Goal: Information Seeking & Learning: Learn about a topic

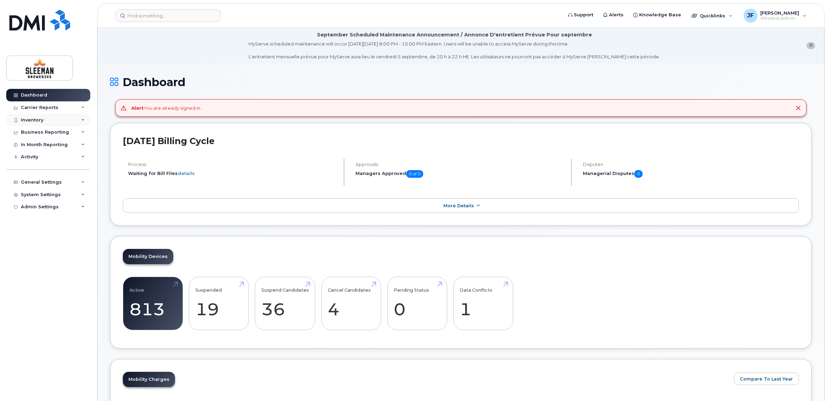
click at [32, 119] on div "Inventory" at bounding box center [32, 120] width 23 height 6
click at [34, 134] on div "Mobility Devices" at bounding box center [43, 133] width 39 height 6
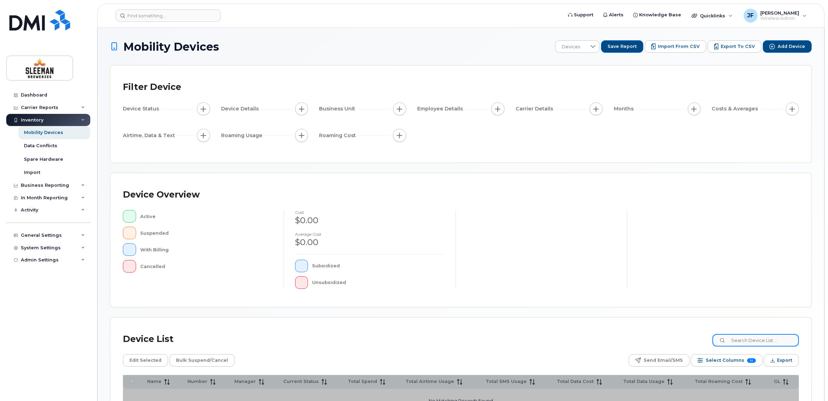
drag, startPoint x: 740, startPoint y: 342, endPoint x: 743, endPoint y: 341, distance: 3.7
click at [740, 342] on input at bounding box center [755, 340] width 86 height 12
type input "Lisa Mc"
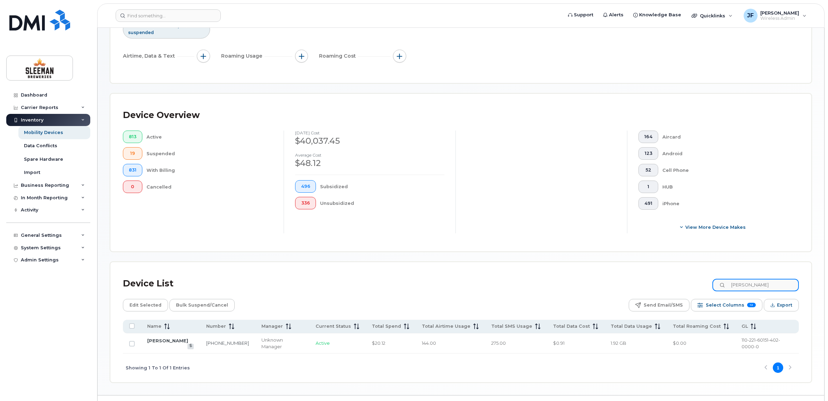
scroll to position [108, 0]
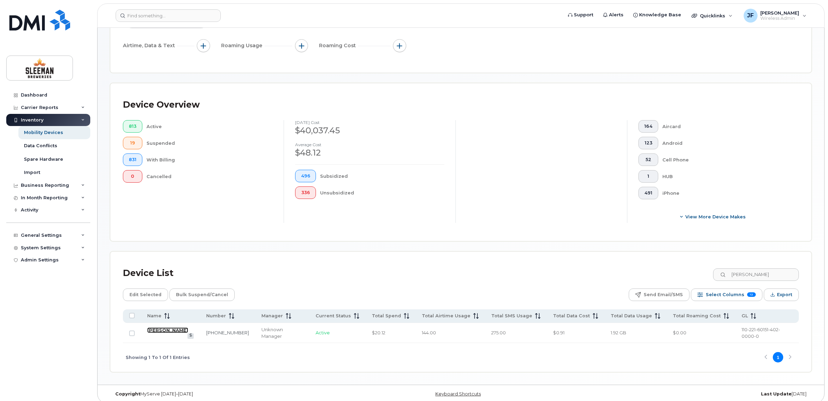
click at [168, 327] on link "[PERSON_NAME]" at bounding box center [167, 330] width 41 height 6
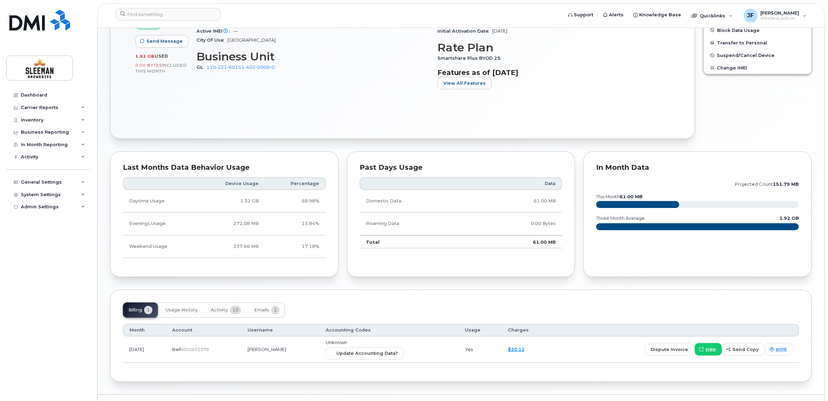
scroll to position [294, 0]
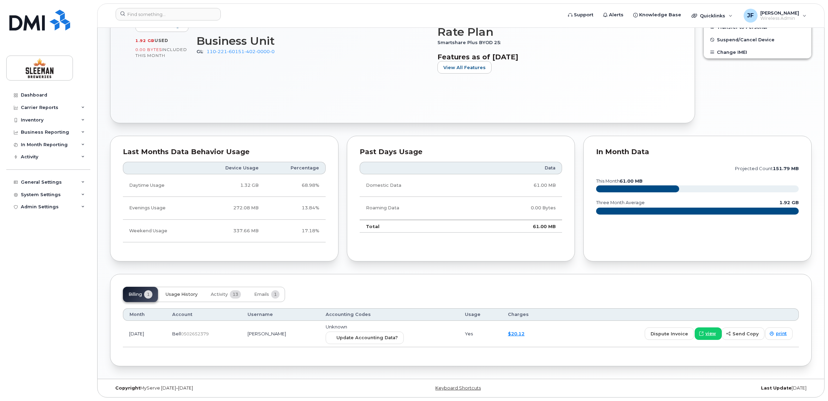
click at [177, 292] on span "Usage History" at bounding box center [182, 295] width 32 height 6
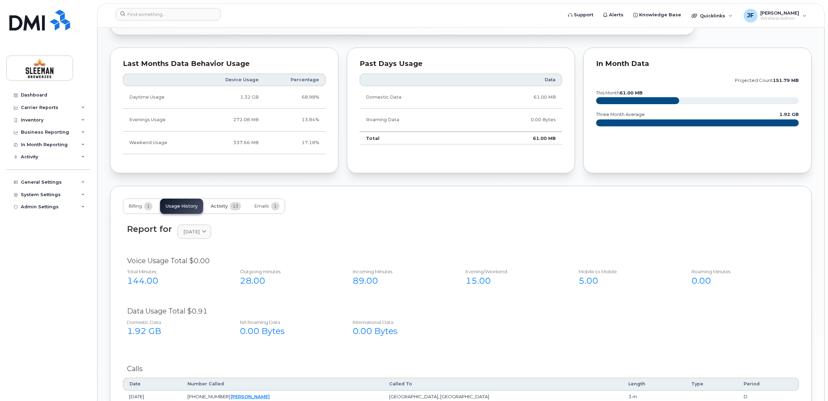
click at [223, 207] on span "Activity" at bounding box center [219, 206] width 17 height 6
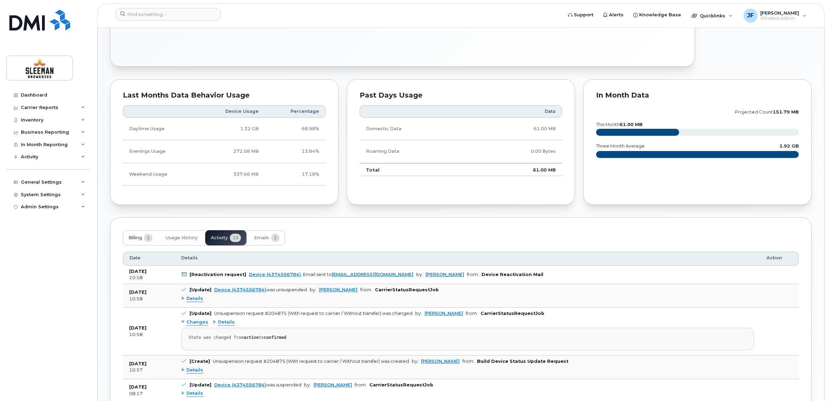
scroll to position [381, 0]
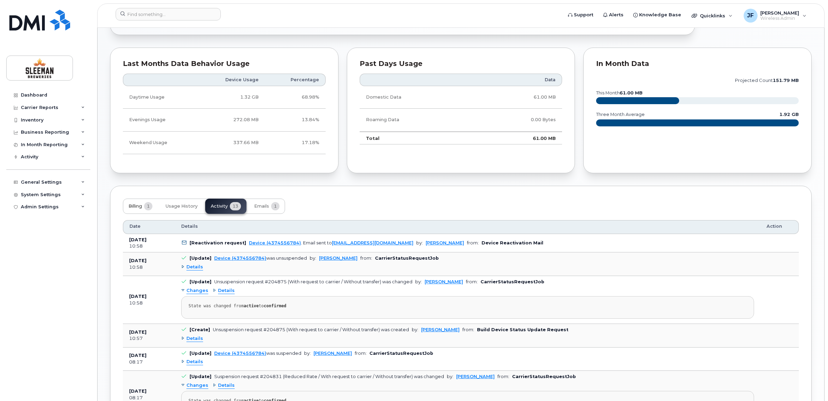
click at [133, 204] on span "Billing" at bounding box center [135, 206] width 14 height 6
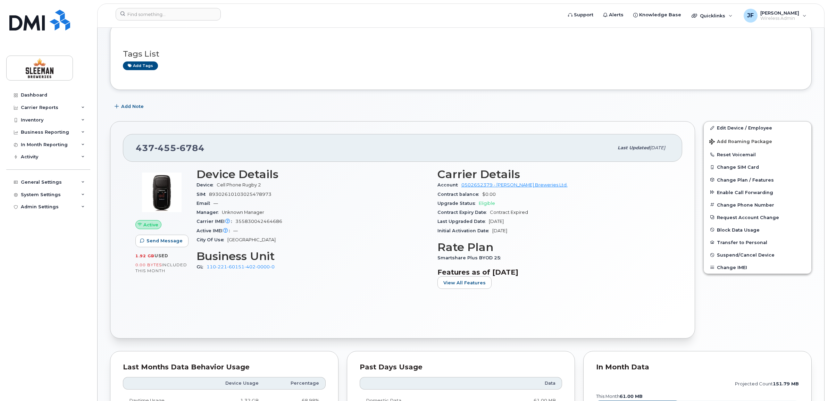
scroll to position [77, 0]
drag, startPoint x: 249, startPoint y: 240, endPoint x: 227, endPoint y: 240, distance: 21.9
click at [227, 240] on div "City Of Use Toronto" at bounding box center [313, 240] width 233 height 9
drag, startPoint x: 227, startPoint y: 240, endPoint x: 235, endPoint y: 294, distance: 54.4
click at [235, 294] on div "Device Details Device Cell Phone Rugby 2 SIM 89302610103025478973 Email — Manag…" at bounding box center [312, 231] width 241 height 135
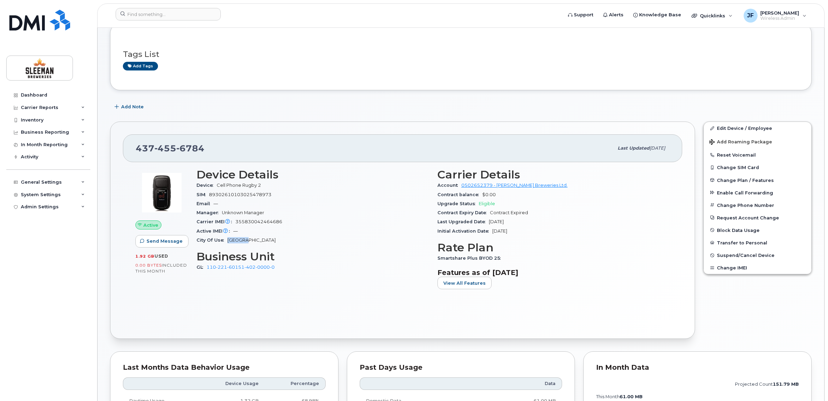
drag, startPoint x: 251, startPoint y: 238, endPoint x: 226, endPoint y: 240, distance: 24.4
click at [226, 240] on div "City Of Use Toronto" at bounding box center [313, 240] width 233 height 9
click at [237, 242] on span "Toronto" at bounding box center [251, 239] width 48 height 5
click at [242, 241] on span "Toronto" at bounding box center [251, 239] width 48 height 5
drag, startPoint x: 252, startPoint y: 241, endPoint x: 227, endPoint y: 240, distance: 25.0
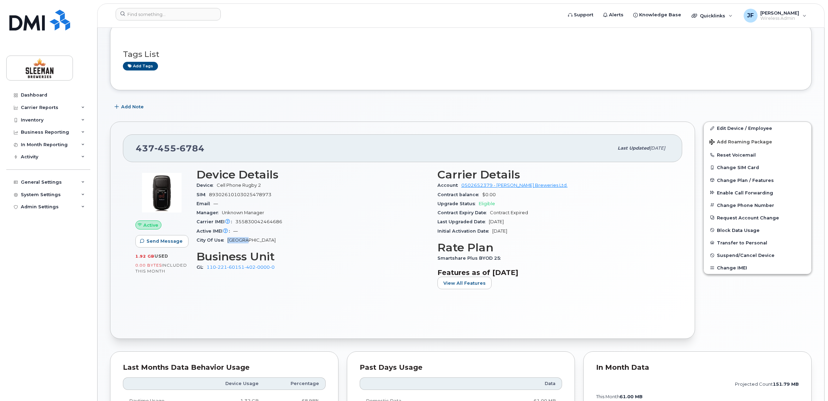
click at [227, 240] on div "City Of Use Toronto" at bounding box center [313, 240] width 233 height 9
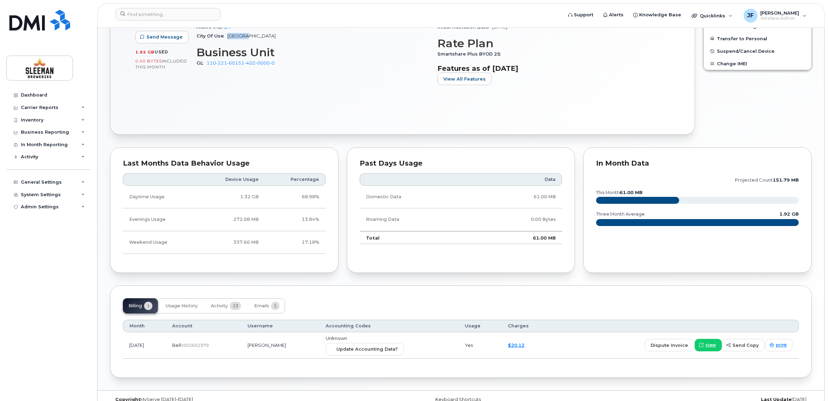
scroll to position [294, 0]
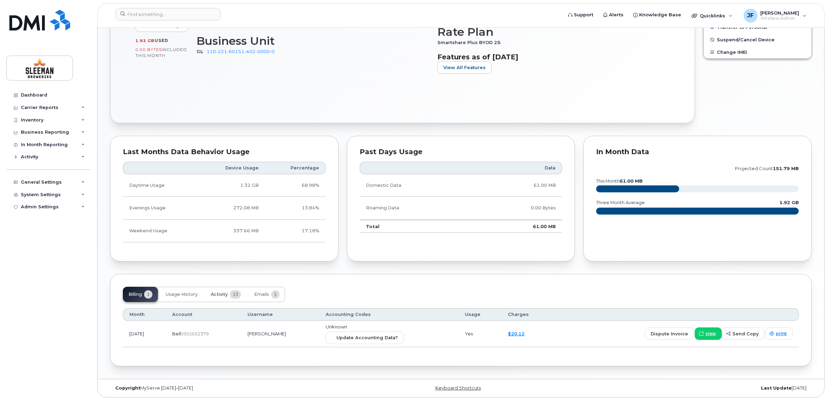
click at [216, 289] on button "Activity 13" at bounding box center [225, 294] width 41 height 15
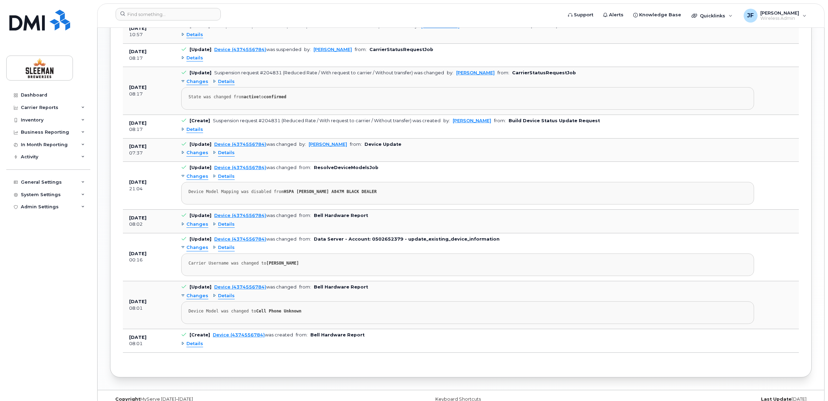
scroll to position [701, 0]
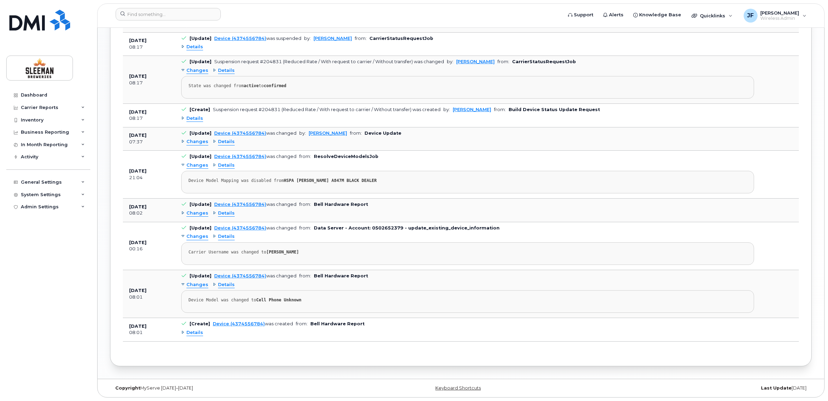
click at [190, 332] on span "Details" at bounding box center [194, 332] width 17 height 7
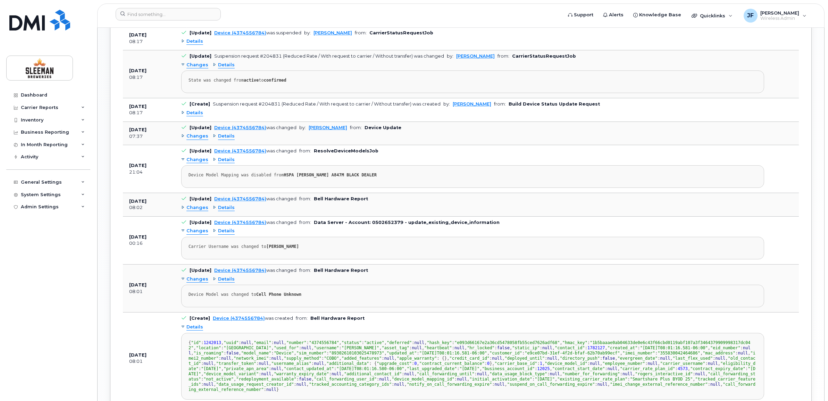
scroll to position [72, 0]
click at [187, 331] on span "Details" at bounding box center [194, 327] width 17 height 7
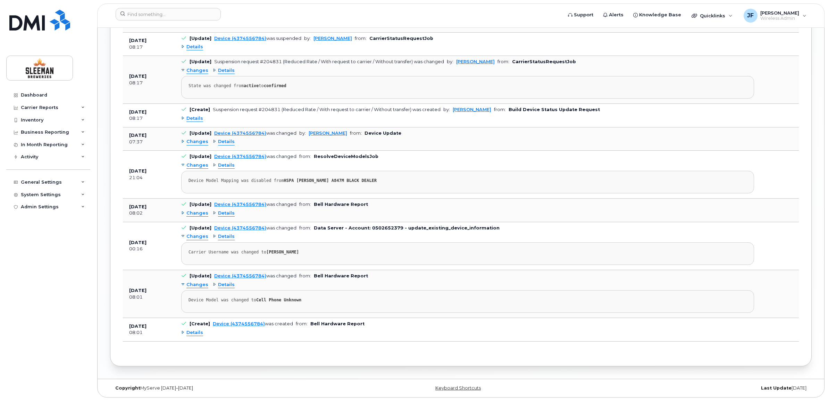
click at [167, 300] on td "Aug 19, 2025 08:01" at bounding box center [149, 294] width 52 height 48
drag, startPoint x: 309, startPoint y: 304, endPoint x: 186, endPoint y: 302, distance: 122.6
click at [186, 302] on pre "Device Model was changed to Cell Phone Unknown" at bounding box center [467, 301] width 573 height 23
click at [318, 294] on pre "Device Model was changed to Cell Phone Unknown" at bounding box center [467, 301] width 573 height 23
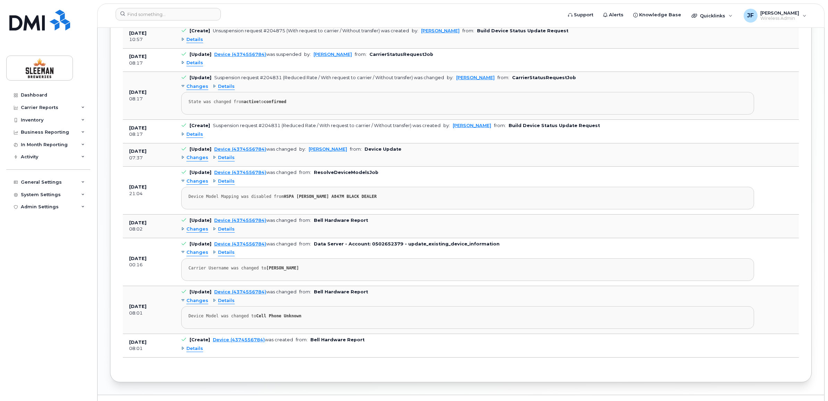
scroll to position [701, 0]
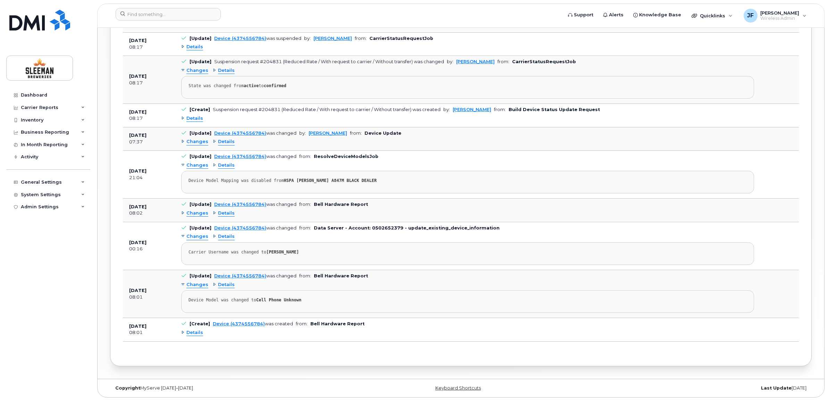
click at [302, 341] on td "[Create] Device (4374556784) was created from: Bell Hardware Report Details" at bounding box center [467, 329] width 585 height 23
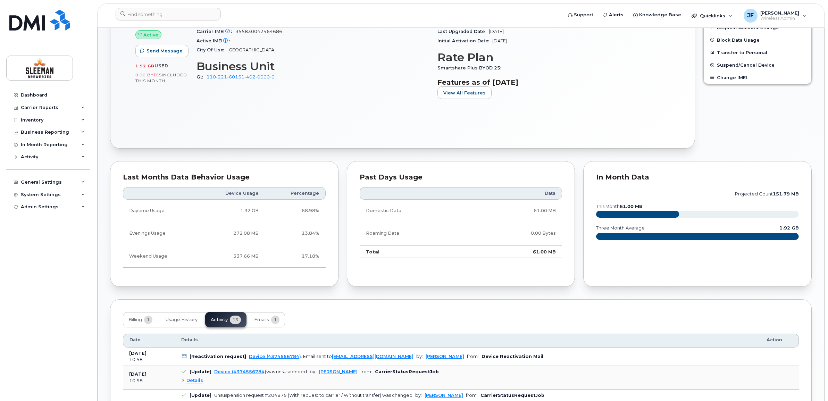
scroll to position [354, 0]
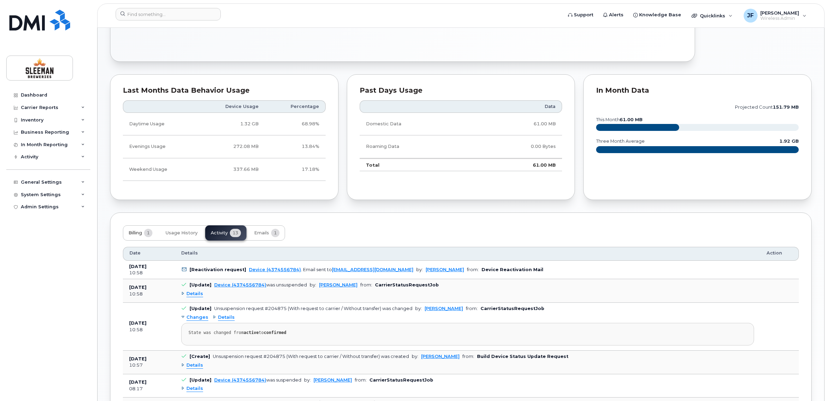
click at [136, 233] on span "Billing" at bounding box center [135, 233] width 14 height 6
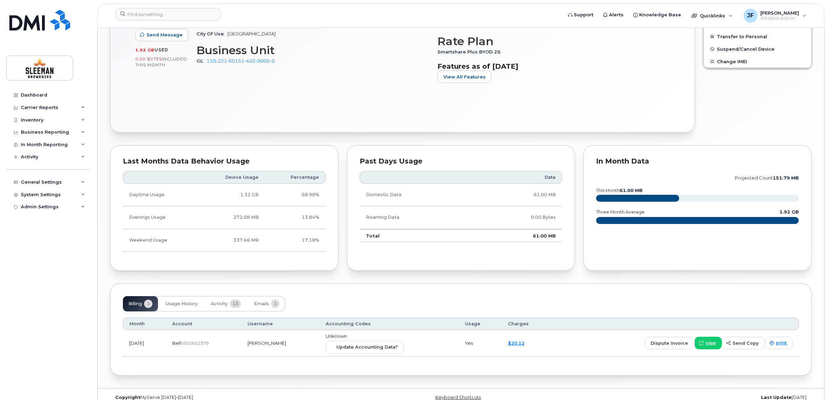
scroll to position [294, 0]
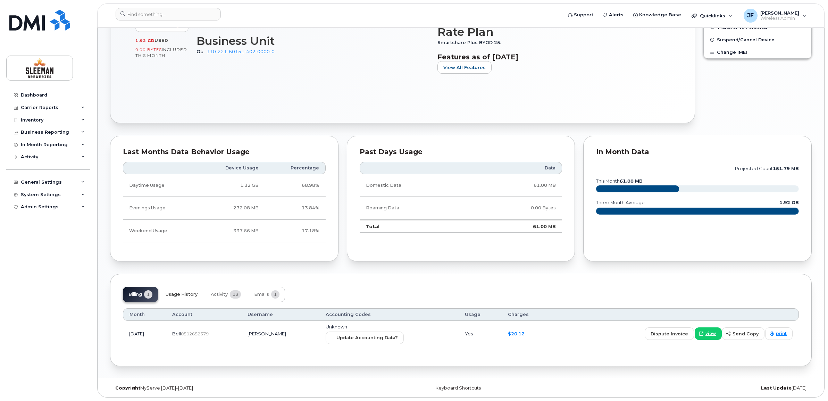
click at [178, 293] on span "Usage History" at bounding box center [182, 295] width 32 height 6
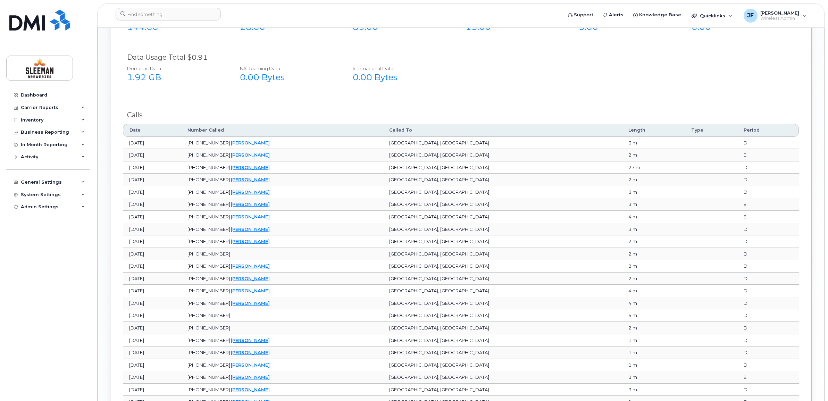
scroll to position [598, 0]
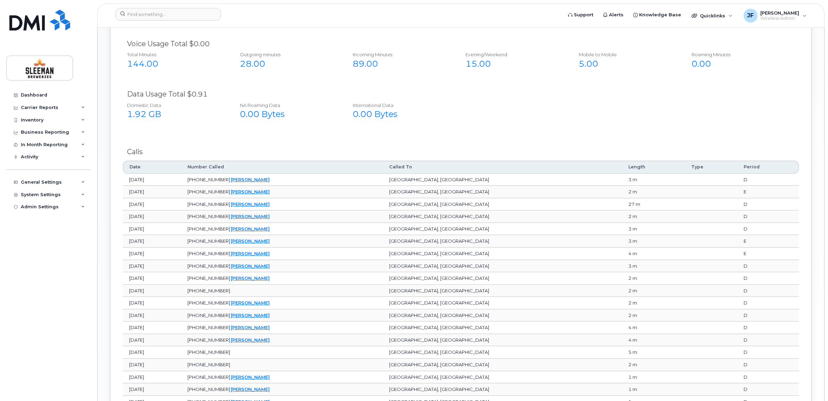
drag, startPoint x: 294, startPoint y: 291, endPoint x: 235, endPoint y: 292, distance: 58.7
click at [235, 292] on tr "Jul 25, 2025 604-240-4398 VANCOUVER, BC 2 m D" at bounding box center [461, 291] width 676 height 12
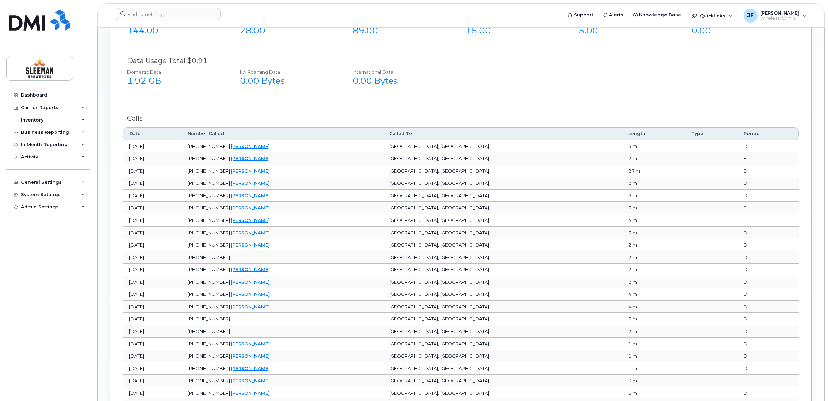
scroll to position [728, 0]
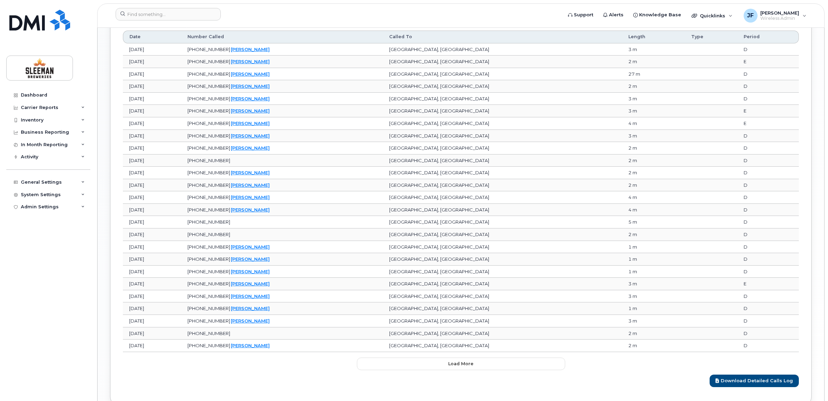
click at [431, 374] on div "Download Detailed Calls Log" at bounding box center [461, 378] width 676 height 17
click at [431, 369] on button "Load more" at bounding box center [461, 364] width 208 height 12
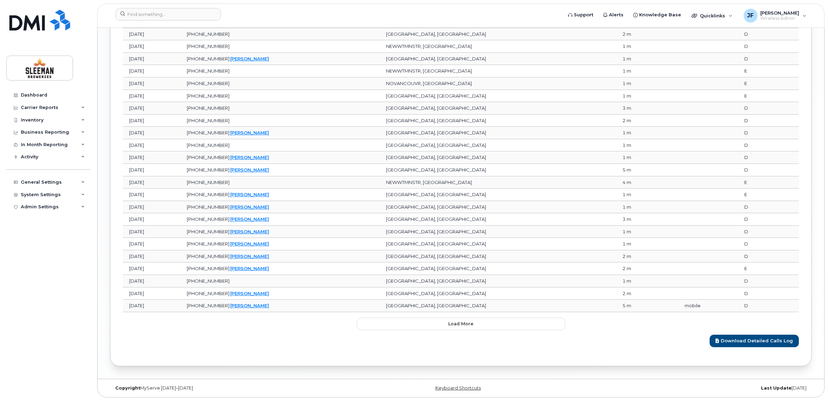
scroll to position [1083, 0]
click at [269, 306] on link "[PERSON_NAME]" at bounding box center [249, 306] width 39 height 6
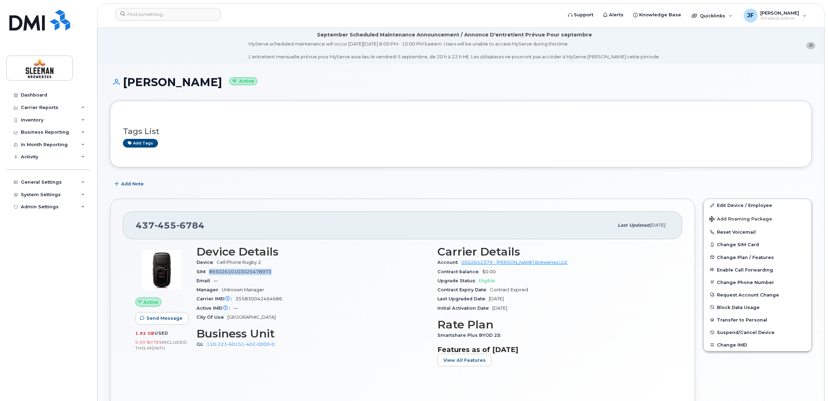
drag, startPoint x: 275, startPoint y: 272, endPoint x: 208, endPoint y: 272, distance: 66.3
click at [208, 272] on div "SIM 89302610103025478973" at bounding box center [313, 271] width 233 height 9
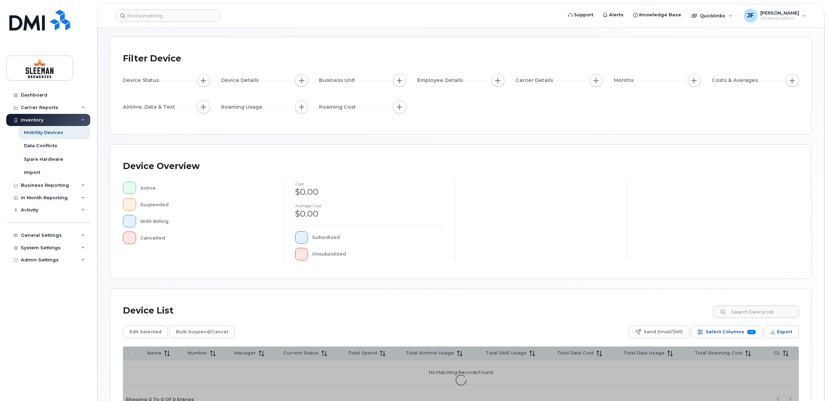
scroll to position [77, 0]
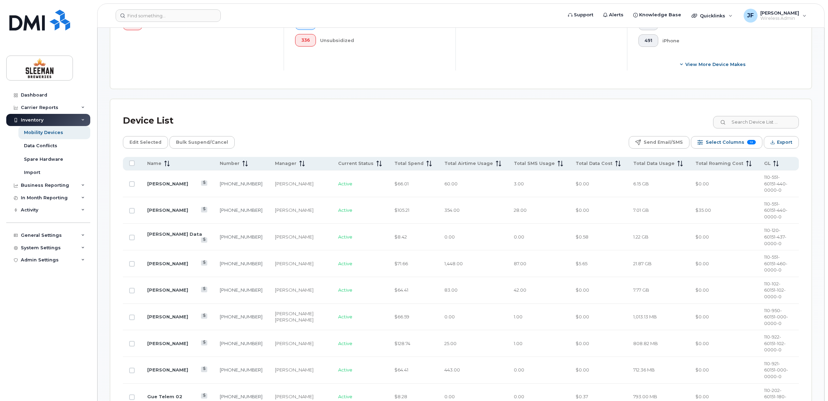
scroll to position [250, 0]
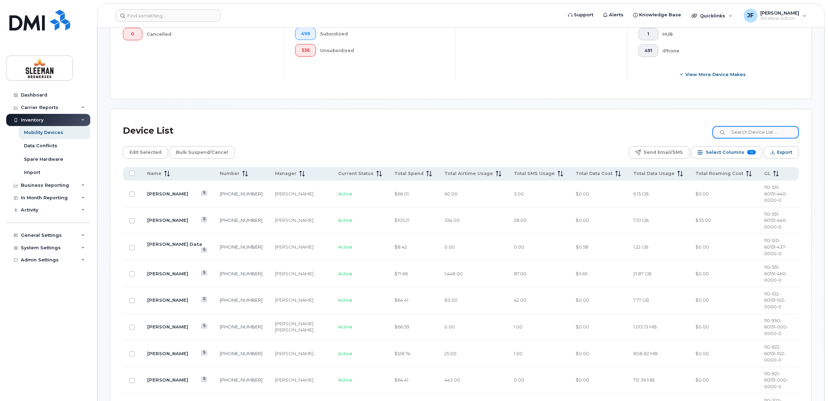
click at [752, 134] on input at bounding box center [755, 132] width 86 height 12
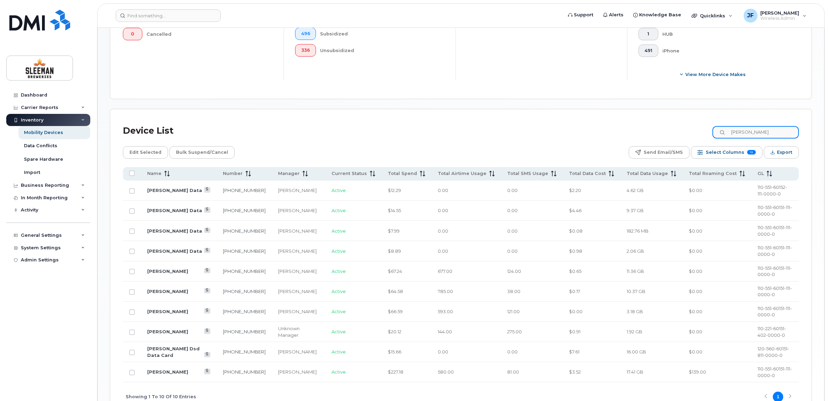
type input "lisa"
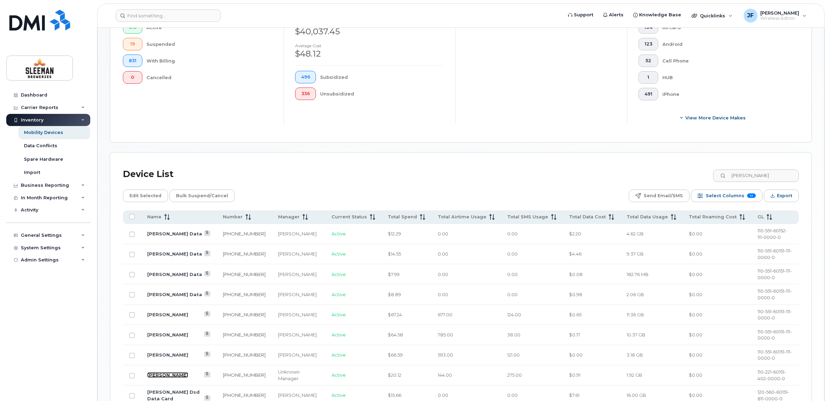
click at [170, 373] on link "[PERSON_NAME]" at bounding box center [167, 375] width 41 height 6
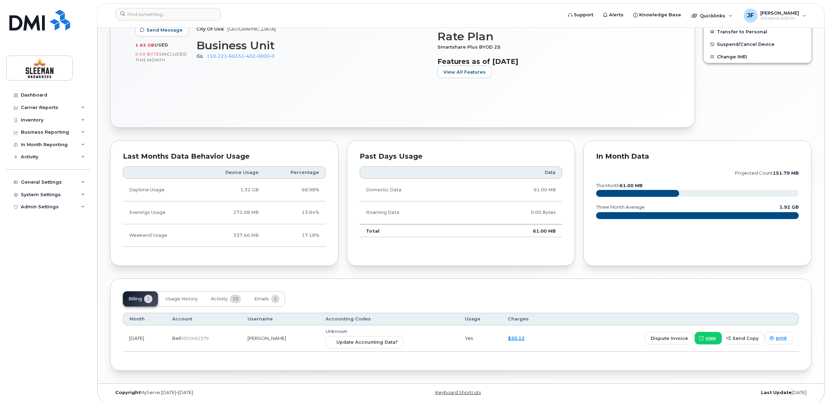
scroll to position [294, 0]
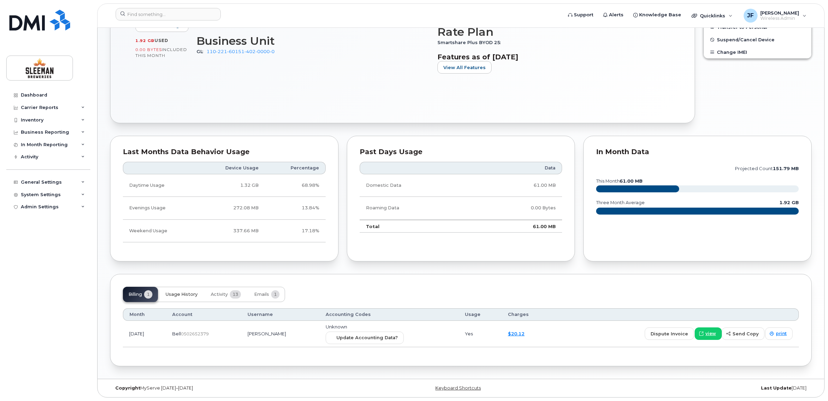
click at [187, 295] on span "Usage History" at bounding box center [182, 295] width 32 height 6
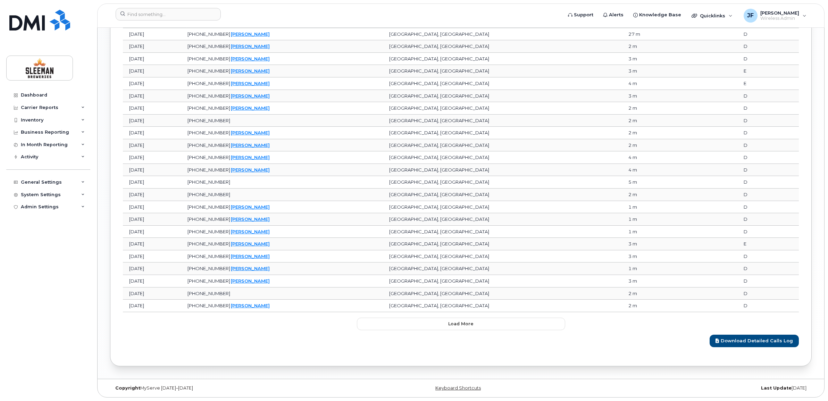
scroll to position [772, 0]
click at [500, 327] on button "Load more" at bounding box center [461, 324] width 208 height 12
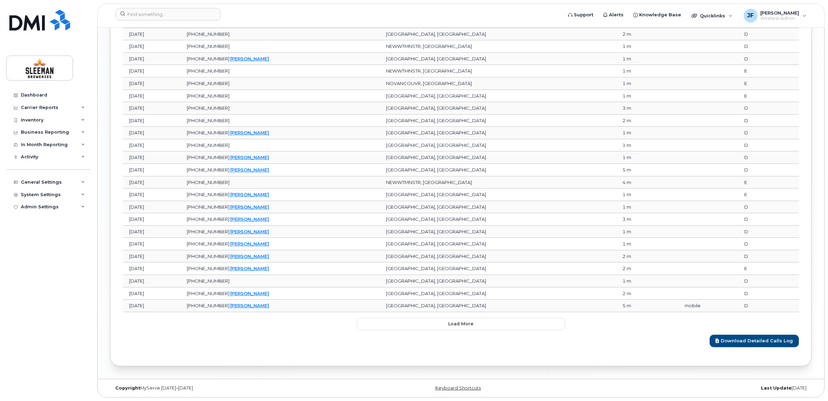
scroll to position [1083, 0]
click at [458, 327] on button "Load more" at bounding box center [461, 324] width 208 height 12
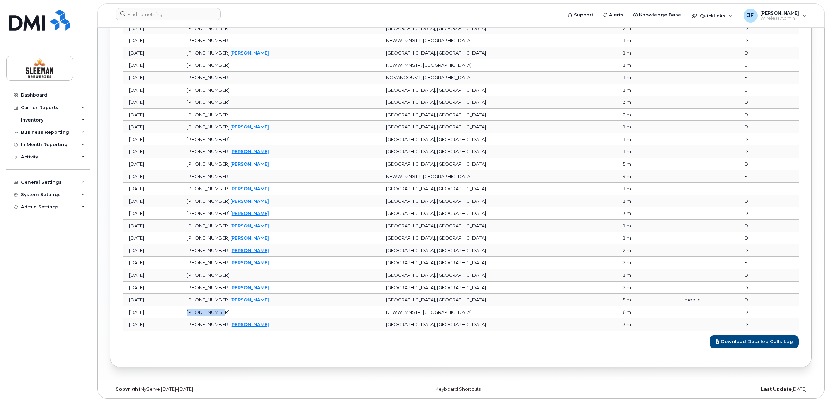
drag, startPoint x: 279, startPoint y: 317, endPoint x: 237, endPoint y: 318, distance: 41.7
click at [237, 318] on td "[PHONE_NUMBER]" at bounding box center [280, 312] width 199 height 12
drag, startPoint x: 237, startPoint y: 318, endPoint x: 286, endPoint y: 318, distance: 49.3
click at [286, 318] on td "[PHONE_NUMBER]" at bounding box center [280, 312] width 199 height 12
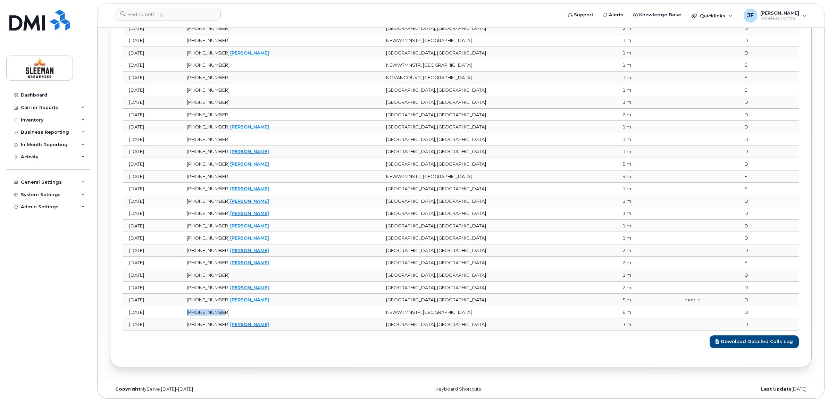
drag, startPoint x: 283, startPoint y: 318, endPoint x: 240, endPoint y: 320, distance: 43.8
click at [240, 319] on td "[PHONE_NUMBER]" at bounding box center [280, 312] width 199 height 12
drag, startPoint x: 240, startPoint y: 320, endPoint x: 258, endPoint y: 320, distance: 18.1
copy span "[PHONE_NUMBER]"
click at [289, 80] on td "[PHONE_NUMBER]" at bounding box center [280, 78] width 199 height 12
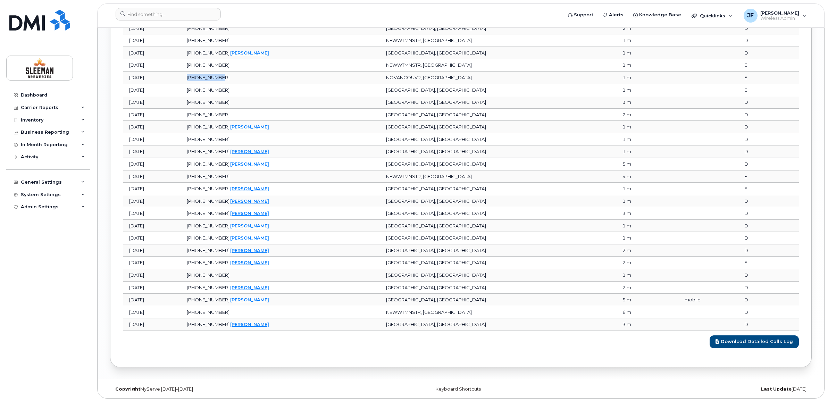
drag, startPoint x: 243, startPoint y: 80, endPoint x: 287, endPoint y: 81, distance: 43.8
click at [287, 81] on td "[PHONE_NUMBER]" at bounding box center [280, 78] width 199 height 12
drag, startPoint x: 287, startPoint y: 81, endPoint x: 300, endPoint y: 82, distance: 13.3
click at [300, 82] on td "[PHONE_NUMBER]" at bounding box center [280, 78] width 199 height 12
drag, startPoint x: 287, startPoint y: 83, endPoint x: 237, endPoint y: 82, distance: 50.4
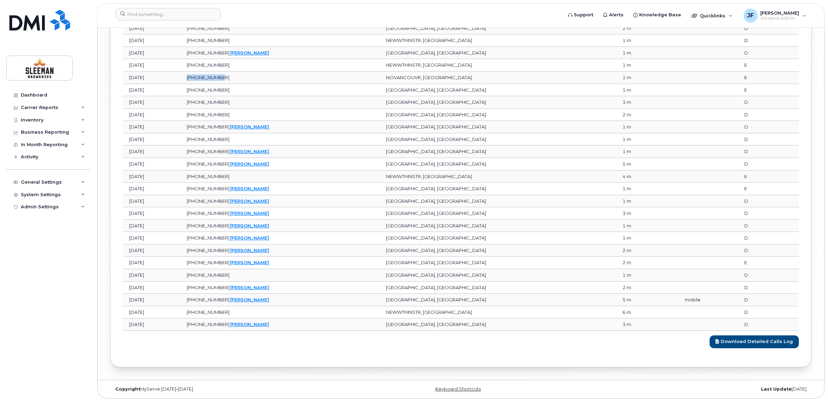
click at [237, 82] on td "[PHONE_NUMBER]" at bounding box center [280, 78] width 199 height 12
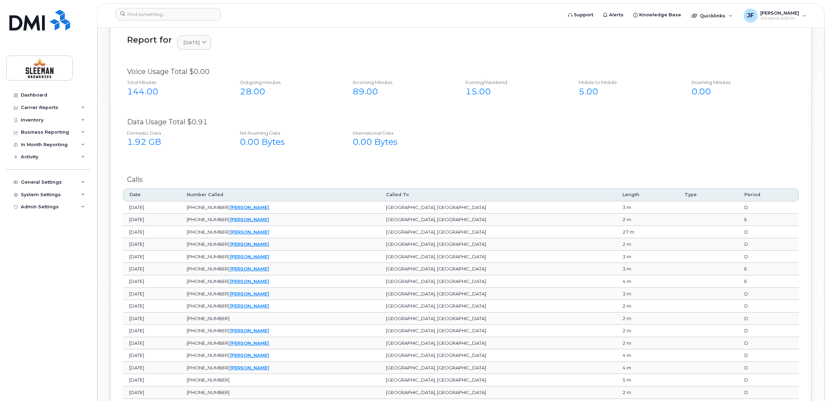
scroll to position [525, 0]
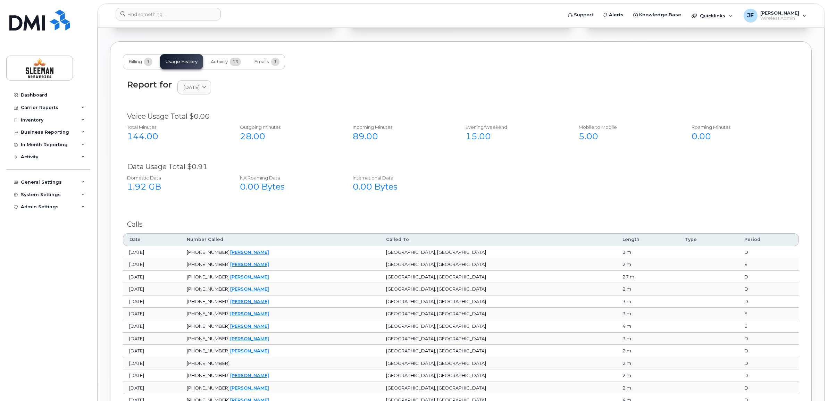
click at [339, 256] on td "[PHONE_NUMBER]   [PERSON_NAME]" at bounding box center [280, 252] width 199 height 12
click at [128, 61] on span "Billing" at bounding box center [135, 62] width 14 height 6
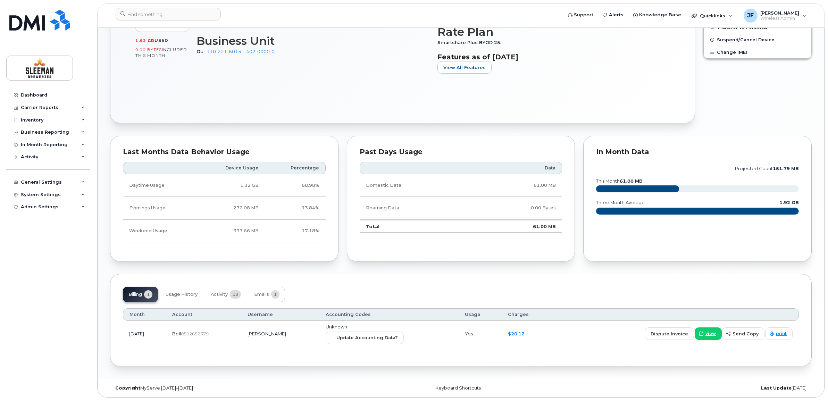
click at [209, 335] on span "0502652379" at bounding box center [195, 333] width 28 height 5
drag, startPoint x: 228, startPoint y: 334, endPoint x: 184, endPoint y: 335, distance: 43.8
click at [184, 335] on td "Bell  0502652379" at bounding box center [203, 334] width 75 height 26
click at [512, 332] on link "$20.12" at bounding box center [516, 334] width 17 height 6
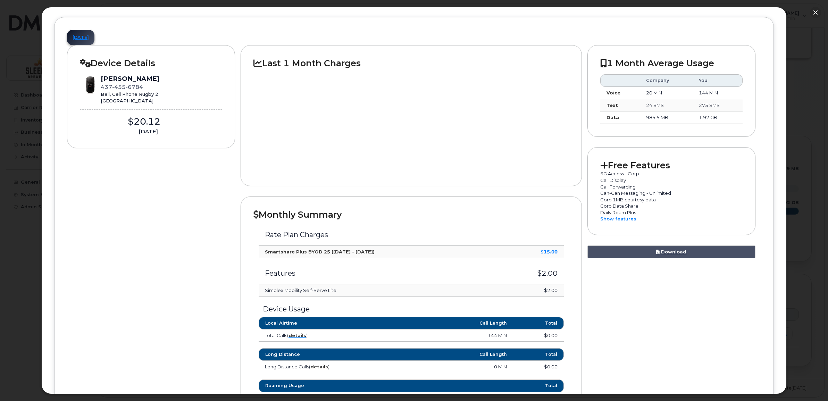
scroll to position [43, 0]
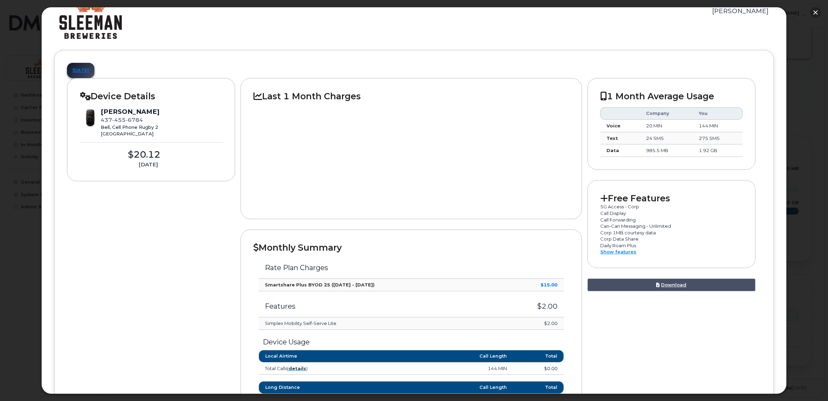
click at [813, 14] on button "button" at bounding box center [815, 12] width 11 height 11
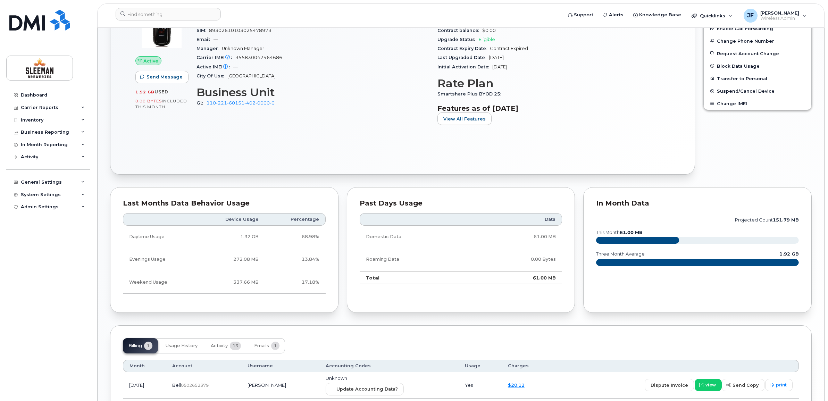
scroll to position [120, 0]
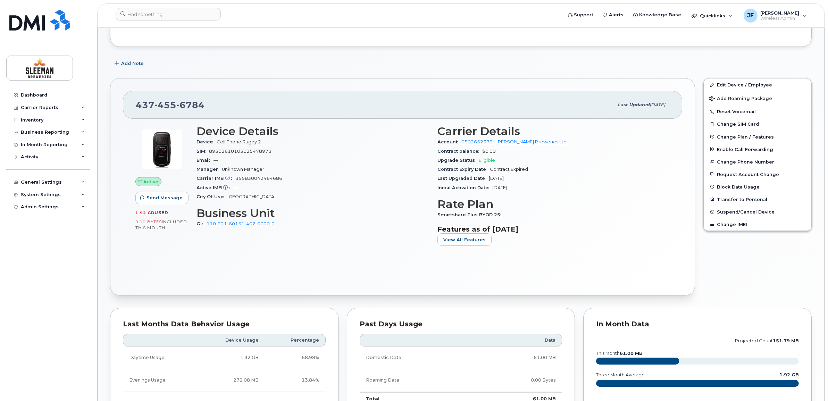
click at [159, 153] on img at bounding box center [162, 149] width 42 height 42
click at [217, 142] on span "Device" at bounding box center [207, 141] width 20 height 5
click at [147, 153] on img at bounding box center [162, 149] width 42 height 42
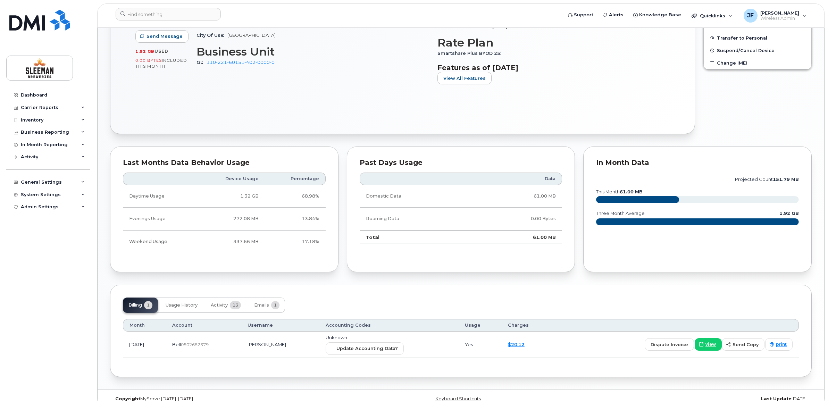
scroll to position [294, 0]
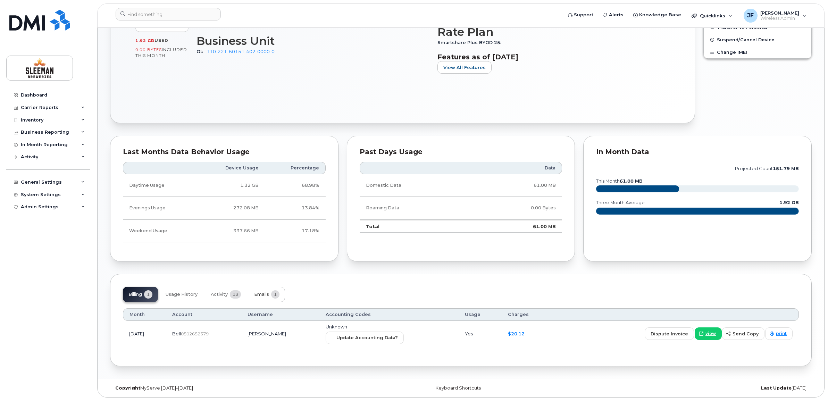
click at [268, 296] on span "Emails" at bounding box center [261, 295] width 15 height 6
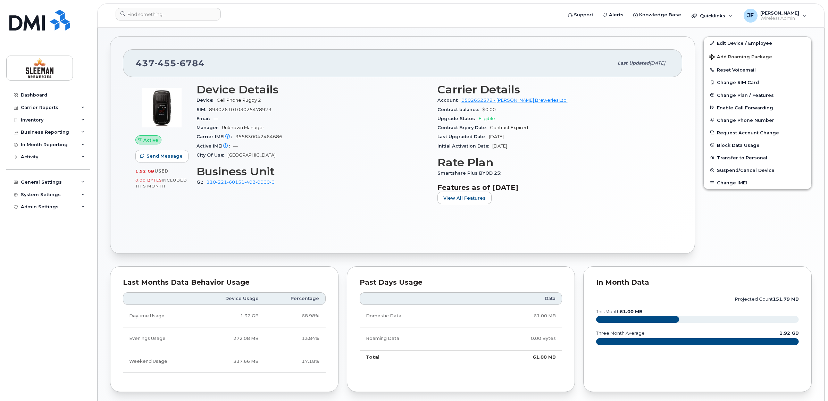
scroll to position [150, 0]
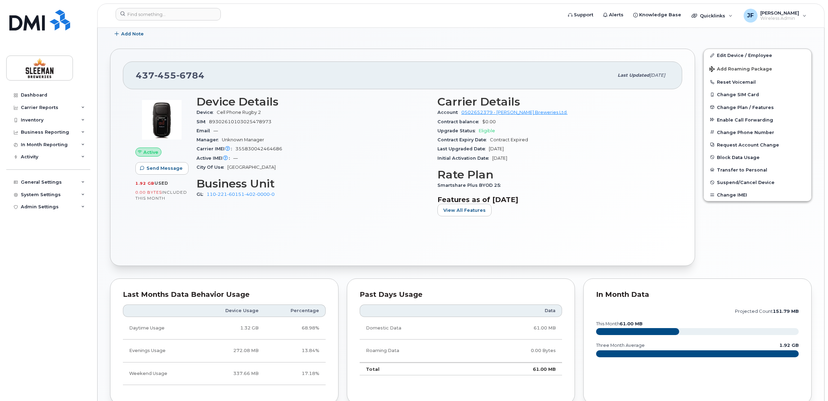
click at [469, 31] on div "Add Note" at bounding box center [461, 34] width 702 height 12
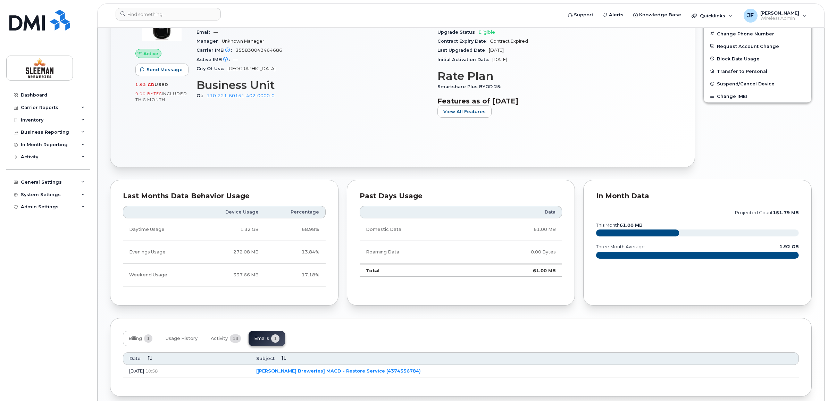
scroll to position [280, 0]
